Goal: Task Accomplishment & Management: Use online tool/utility

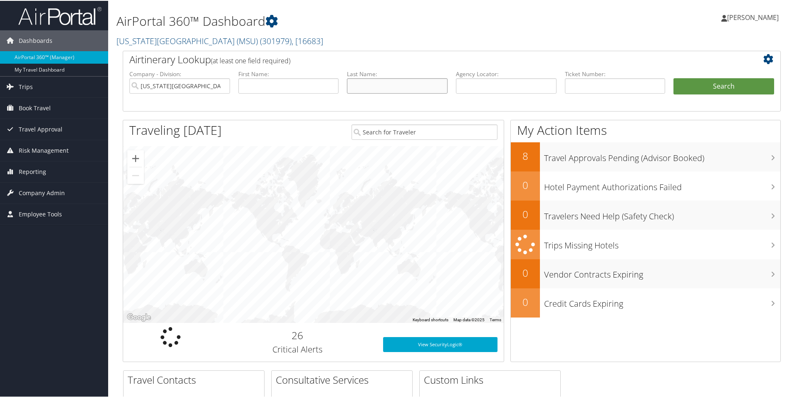
click at [418, 87] on input "text" at bounding box center [397, 84] width 101 height 15
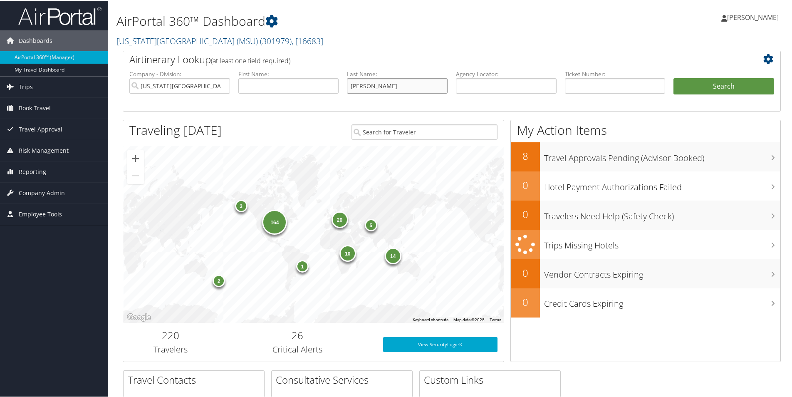
type input "kenny"
click at [305, 80] on input "text" at bounding box center [288, 84] width 101 height 15
type input "paul"
click at [674, 77] on button "Search" at bounding box center [724, 85] width 101 height 17
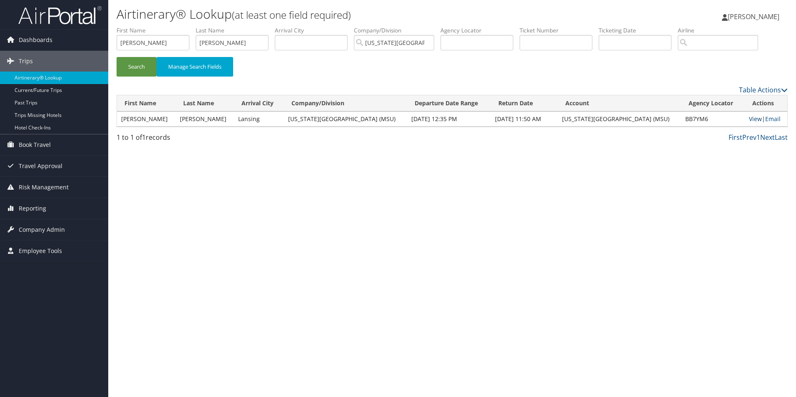
click at [749, 121] on link "View" at bounding box center [755, 119] width 13 height 8
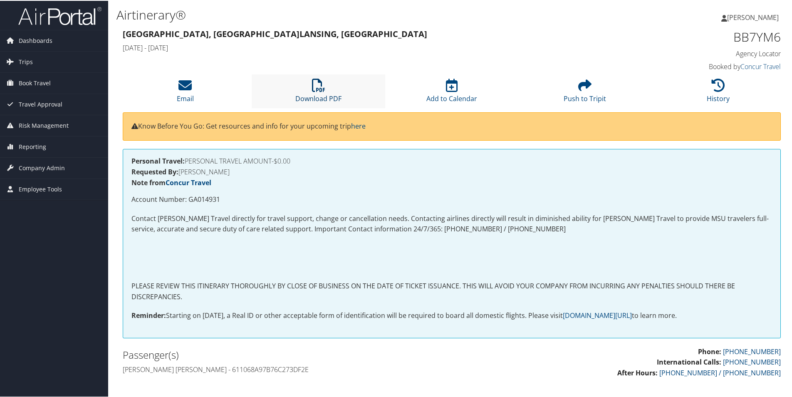
click at [309, 95] on link "Download PDF" at bounding box center [318, 92] width 46 height 20
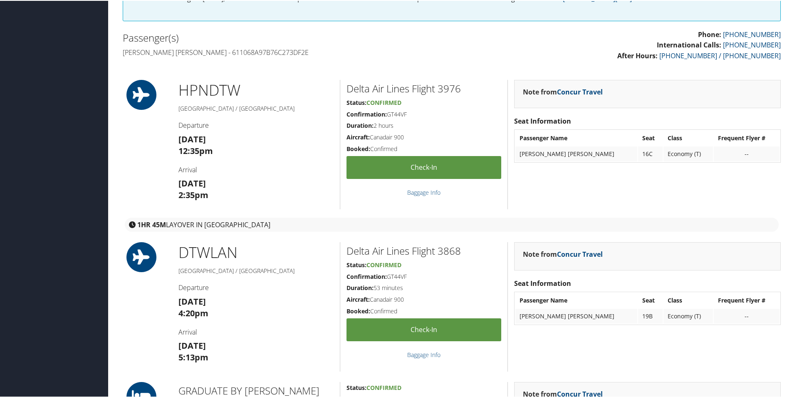
scroll to position [375, 0]
